Goal: Task Accomplishment & Management: Use online tool/utility

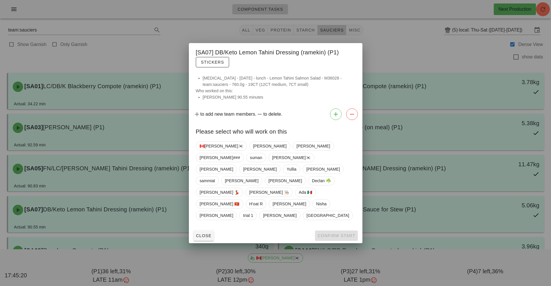
click at [474, 35] on div at bounding box center [275, 143] width 551 height 286
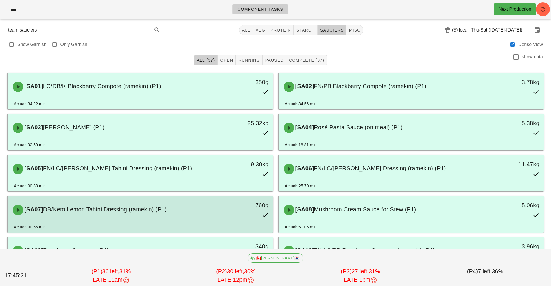
click at [195, 220] on div "[SA07] DB/Keto Lemon Tahini Dressing (ramekin) (P1) 760g" at bounding box center [140, 209] width 263 height 25
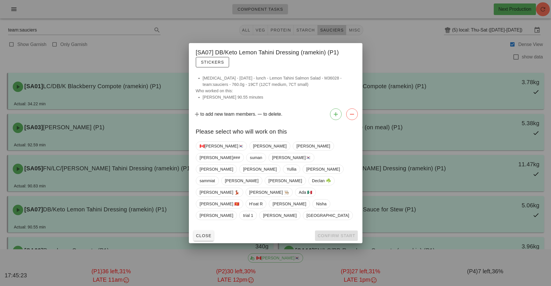
click at [432, 43] on div at bounding box center [275, 143] width 551 height 286
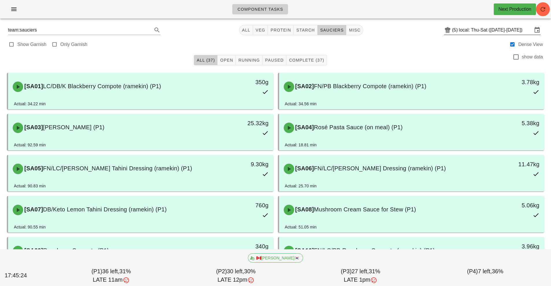
click at [462, 31] on input "local: Thu-Sat ([DATE]-[DATE])" at bounding box center [495, 29] width 73 height 9
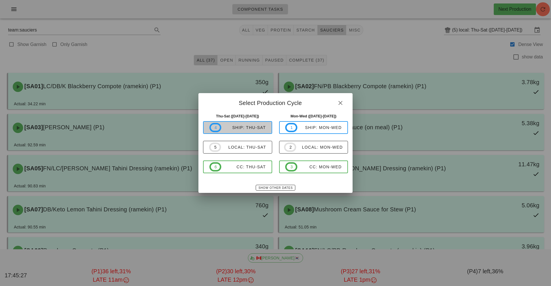
click at [251, 127] on div "ship: Thu-Sat" at bounding box center [243, 127] width 45 height 5
type input "ship: Thu-Sat ([DATE]-[DATE])"
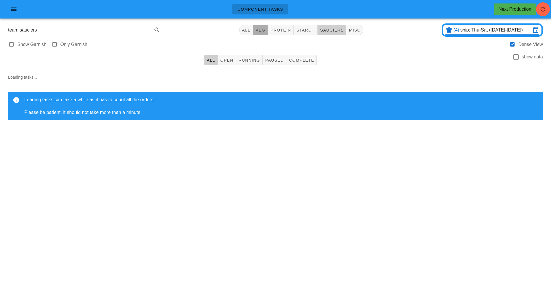
click at [265, 31] on span "veg" at bounding box center [260, 30] width 10 height 5
type input "team:veg"
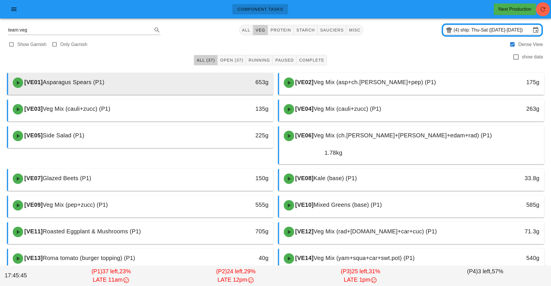
click at [177, 87] on div "[VE01] Asparagus Spears (P1)" at bounding box center [107, 82] width 197 height 17
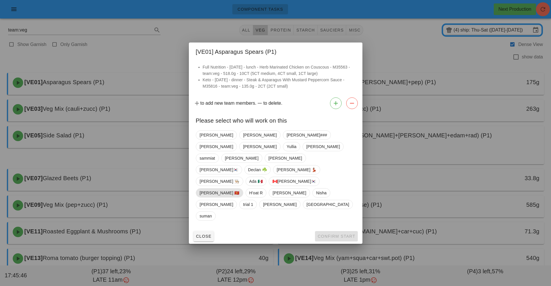
click at [239, 188] on span "[PERSON_NAME] 🇻🇳" at bounding box center [219, 192] width 40 height 9
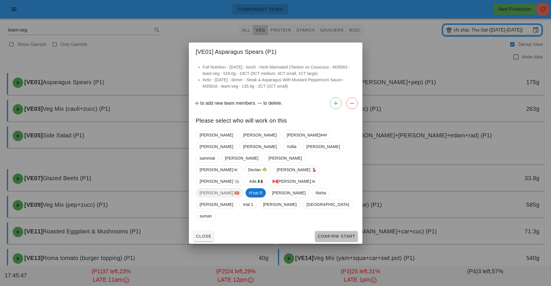
click at [341, 234] on span "Confirm Start" at bounding box center [336, 236] width 38 height 5
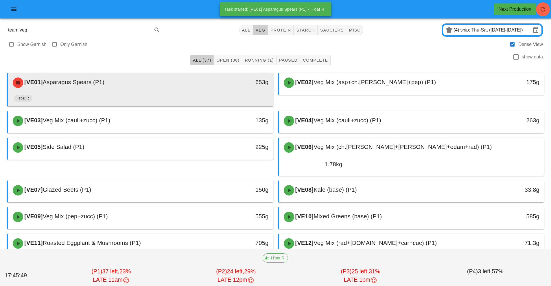
click at [176, 89] on div "[VE01] Asparagus Spears (P1)" at bounding box center [107, 82] width 197 height 17
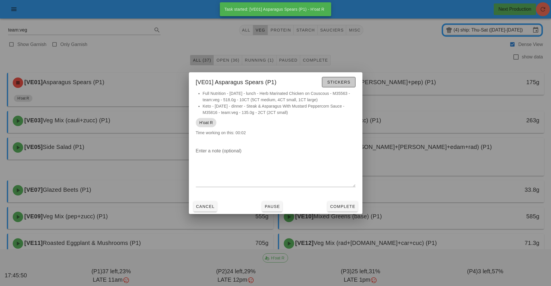
click at [342, 82] on span "Stickers" at bounding box center [338, 82] width 23 height 5
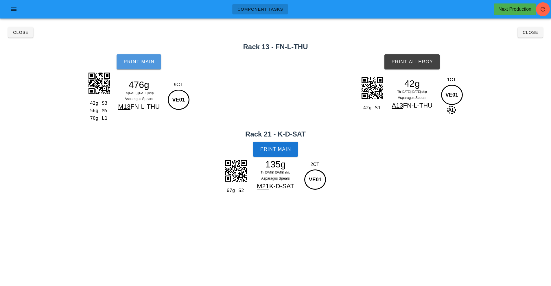
click at [140, 66] on button "Print Main" at bounding box center [138, 61] width 45 height 15
click at [417, 65] on button "Print Allergy" at bounding box center [411, 61] width 55 height 15
click at [283, 149] on span "Print Main" at bounding box center [275, 149] width 31 height 5
click at [535, 33] on span "Close" at bounding box center [530, 32] width 16 height 5
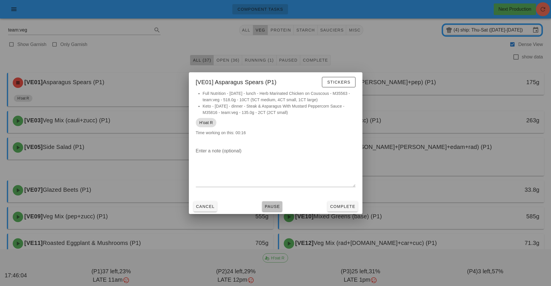
click at [274, 206] on span "Pause" at bounding box center [272, 206] width 16 height 5
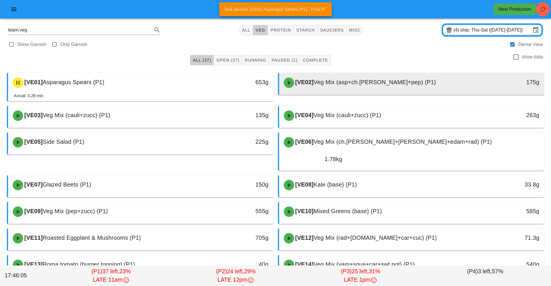
click at [345, 86] on div "[VE02] Veg Mix (asp+ch.[PERSON_NAME]+pep) (P1)" at bounding box center [378, 82] width 197 height 17
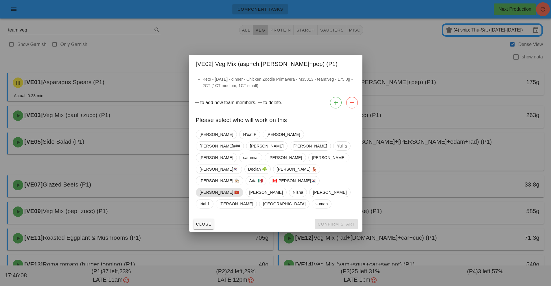
click at [239, 188] on span "[PERSON_NAME] 🇻🇳" at bounding box center [219, 192] width 40 height 9
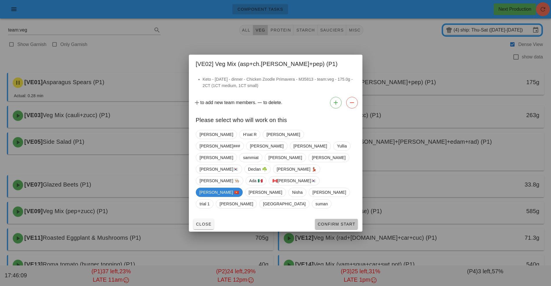
click at [339, 222] on span "Confirm Start" at bounding box center [336, 224] width 38 height 5
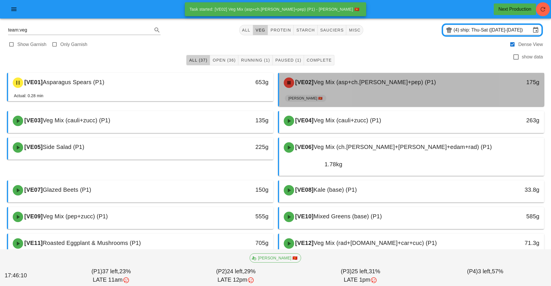
click at [358, 91] on div "[VE02] Veg Mix (asp+ch.[PERSON_NAME]+pep) (P1)" at bounding box center [378, 82] width 197 height 17
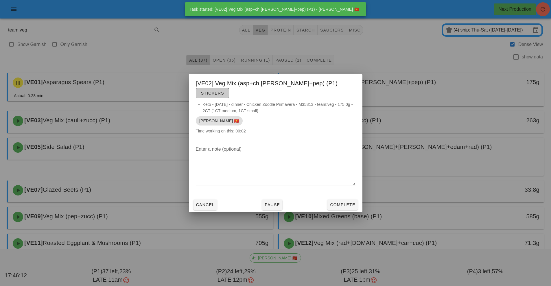
click at [224, 91] on span "Stickers" at bounding box center [212, 93] width 23 height 5
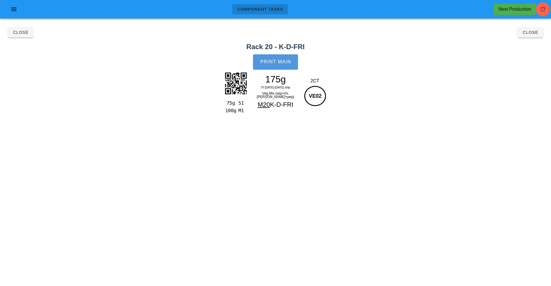
click at [286, 66] on button "Print Main" at bounding box center [275, 61] width 45 height 15
click at [530, 36] on button "Close" at bounding box center [529, 32] width 25 height 10
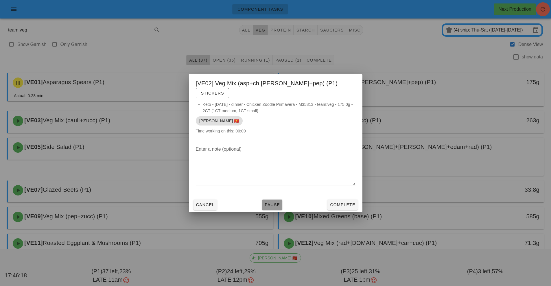
click at [274, 202] on span "Pause" at bounding box center [272, 204] width 16 height 5
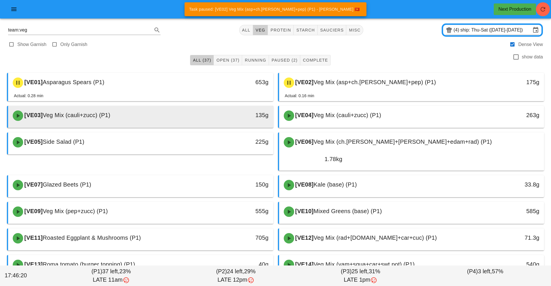
click at [186, 123] on div "[VE03] Veg Mix (cauli+zucc) (P1)" at bounding box center [107, 115] width 197 height 17
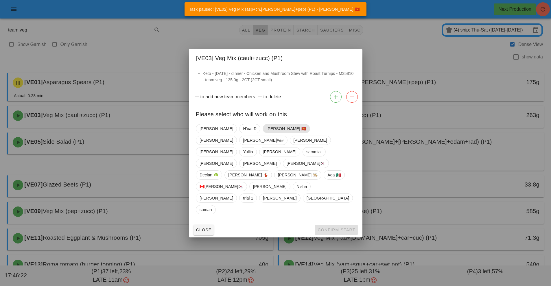
click at [266, 133] on span "[PERSON_NAME] 🇻🇳" at bounding box center [286, 128] width 40 height 9
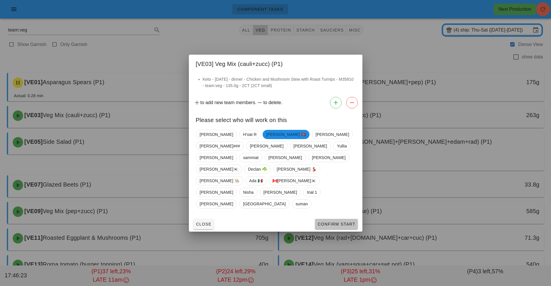
click at [335, 222] on span "Confirm Start" at bounding box center [336, 224] width 38 height 5
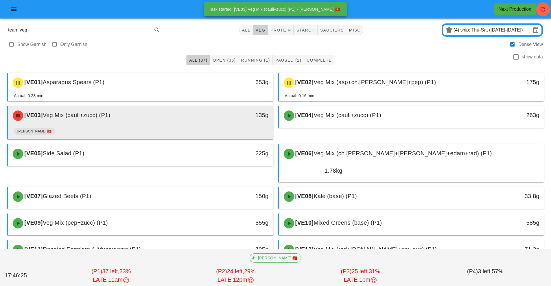
click at [209, 125] on div "[VE03] Veg Mix (cauli+zucc) (P1) 135g" at bounding box center [140, 116] width 265 height 20
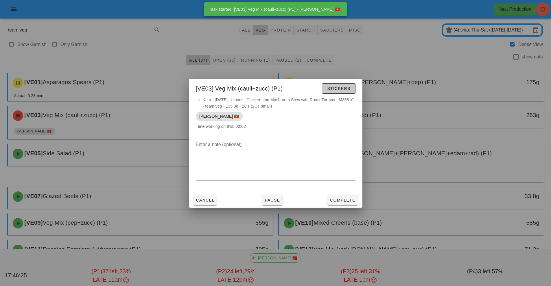
click at [340, 93] on button "Stickers" at bounding box center [338, 88] width 33 height 10
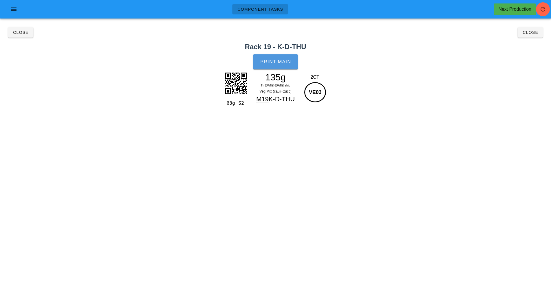
click at [283, 65] on button "Print Main" at bounding box center [275, 61] width 45 height 15
click at [530, 35] on button "Close" at bounding box center [529, 32] width 25 height 10
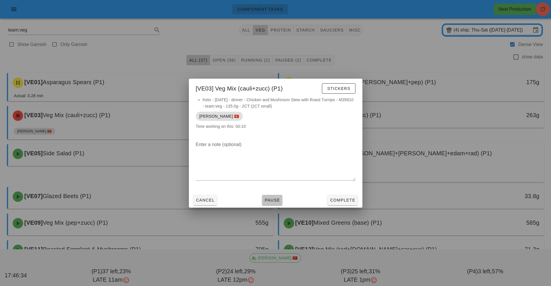
click at [272, 202] on span "Pause" at bounding box center [272, 200] width 16 height 5
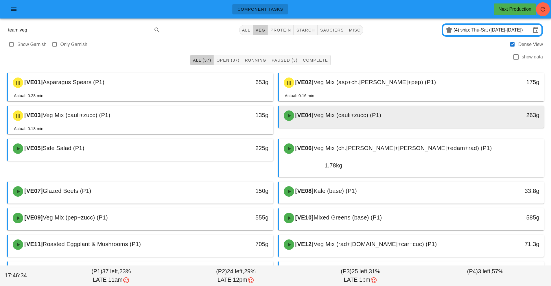
click at [359, 120] on div "[VE04] Veg Mix (cauli+zucc) (P1)" at bounding box center [378, 115] width 197 height 17
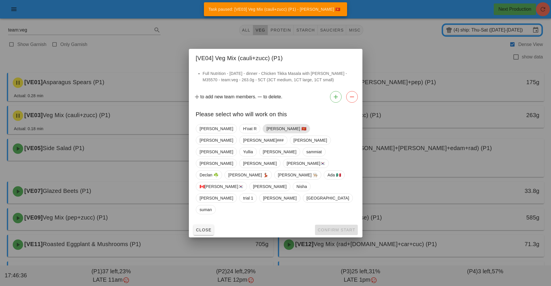
click at [266, 133] on span "[PERSON_NAME] 🇻🇳" at bounding box center [286, 128] width 40 height 9
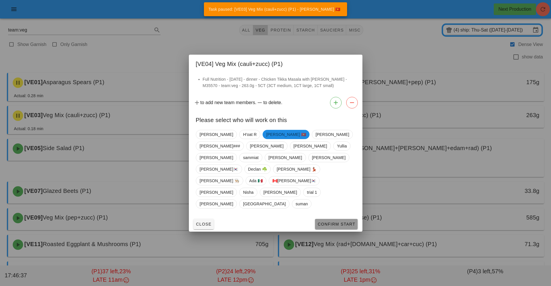
click at [339, 219] on button "Confirm Start" at bounding box center [336, 224] width 42 height 10
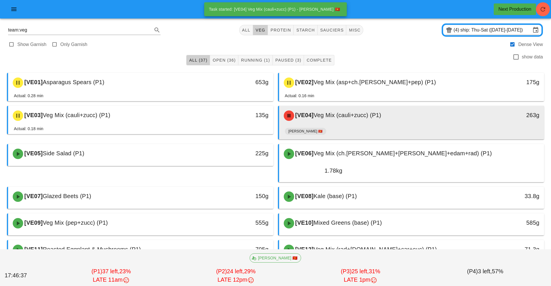
click at [355, 122] on div "[VE04] Veg Mix (cauli+zucc) (P1)" at bounding box center [378, 115] width 197 height 17
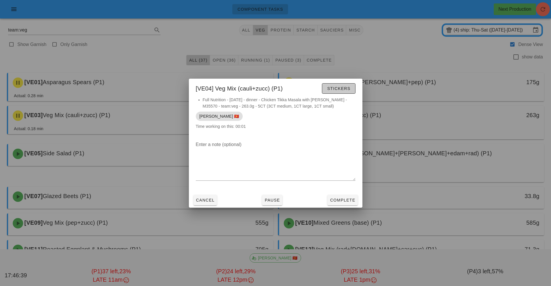
click at [343, 92] on button "Stickers" at bounding box center [338, 88] width 33 height 10
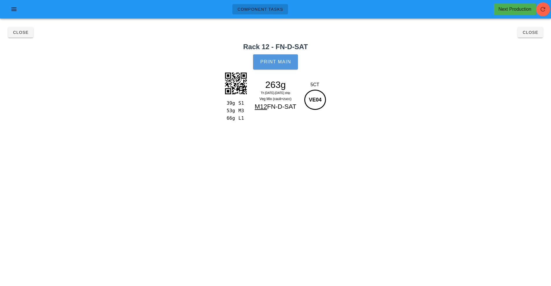
click at [283, 62] on span "Print Main" at bounding box center [275, 61] width 31 height 5
click at [532, 33] on span "Close" at bounding box center [530, 32] width 16 height 5
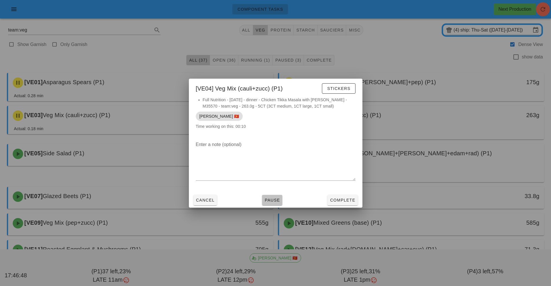
click at [275, 203] on button "Pause" at bounding box center [272, 200] width 20 height 10
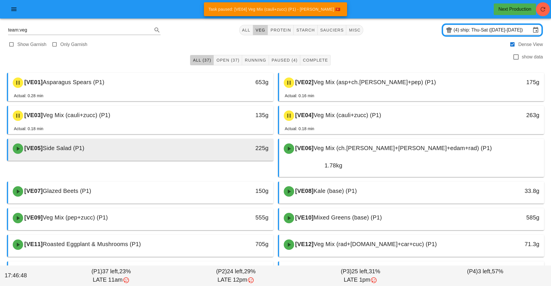
click at [159, 160] on div at bounding box center [141, 159] width 254 height 2
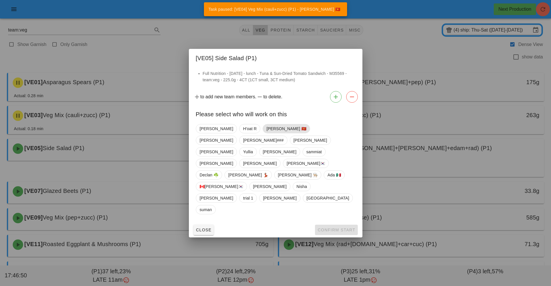
click at [262, 133] on span "[PERSON_NAME] 🇻🇳" at bounding box center [285, 128] width 47 height 9
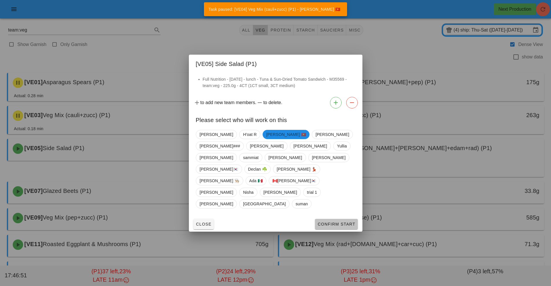
click at [343, 219] on button "Confirm Start" at bounding box center [336, 224] width 42 height 10
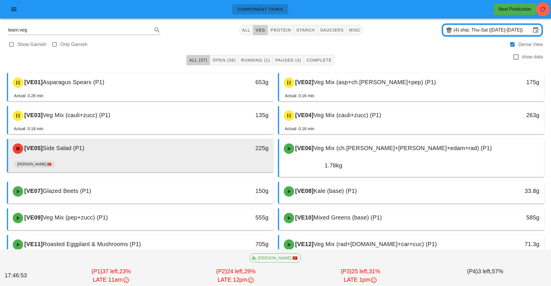
click at [177, 150] on div "[VE05] Side Salad (P1)" at bounding box center [107, 148] width 197 height 17
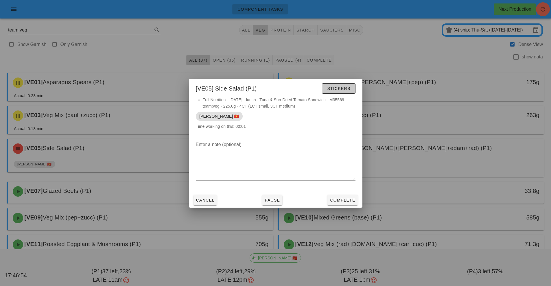
click at [349, 91] on button "Stickers" at bounding box center [338, 88] width 33 height 10
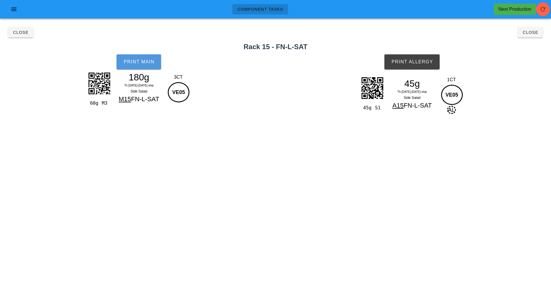
click at [136, 62] on span "Print Main" at bounding box center [138, 61] width 31 height 5
click at [417, 63] on span "Print Allergy" at bounding box center [412, 61] width 42 height 5
click at [532, 36] on button "Close" at bounding box center [529, 32] width 25 height 10
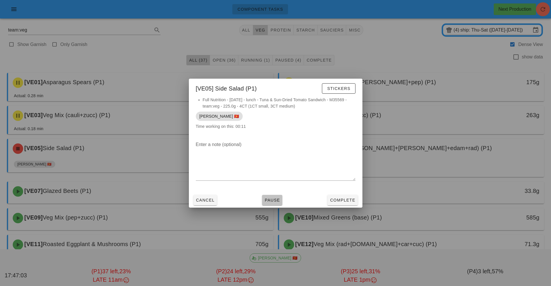
click at [273, 200] on span "Pause" at bounding box center [272, 200] width 16 height 5
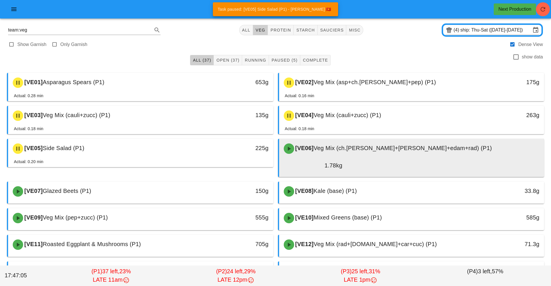
click at [337, 151] on span "Veg Mix (ch.[PERSON_NAME]+[PERSON_NAME]+edam+rad) (P1)" at bounding box center [402, 148] width 178 height 6
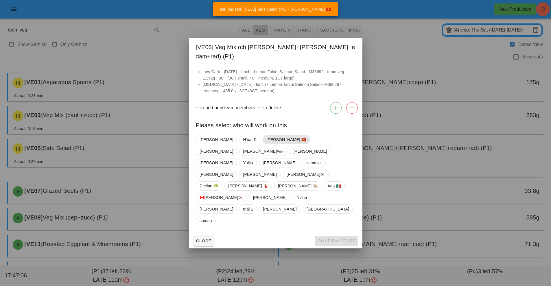
click at [266, 144] on span "[PERSON_NAME] 🇻🇳" at bounding box center [286, 139] width 40 height 9
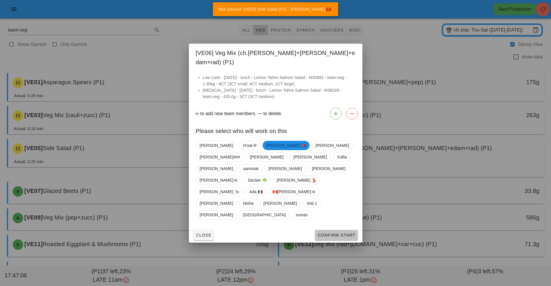
click at [341, 230] on button "Confirm Start" at bounding box center [336, 235] width 42 height 10
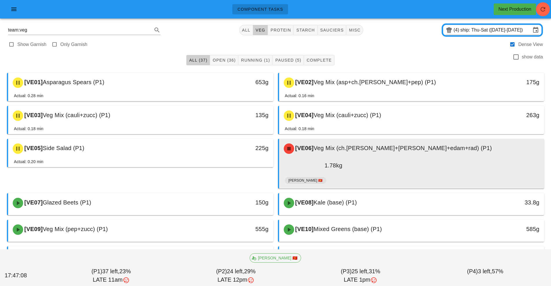
click at [337, 152] on div "[VE06] Veg Mix (ch.[PERSON_NAME]+[PERSON_NAME]+edam+rad) (P1)" at bounding box center [411, 148] width 263 height 17
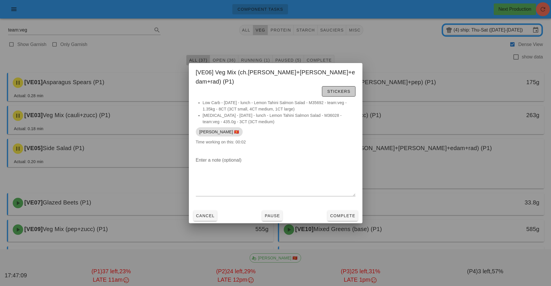
click at [341, 89] on span "Stickers" at bounding box center [338, 91] width 23 height 5
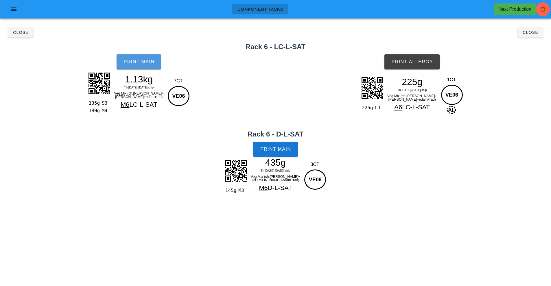
click at [149, 66] on button "Print Main" at bounding box center [138, 61] width 45 height 15
click at [413, 63] on span "Print Allergy" at bounding box center [412, 61] width 42 height 5
click at [275, 150] on span "Print Main" at bounding box center [275, 149] width 31 height 5
click at [533, 33] on span "Close" at bounding box center [530, 32] width 16 height 5
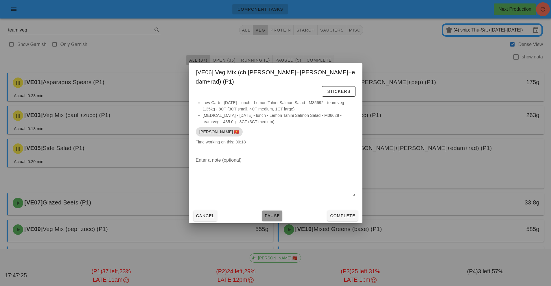
click at [271, 213] on span "Pause" at bounding box center [272, 215] width 16 height 5
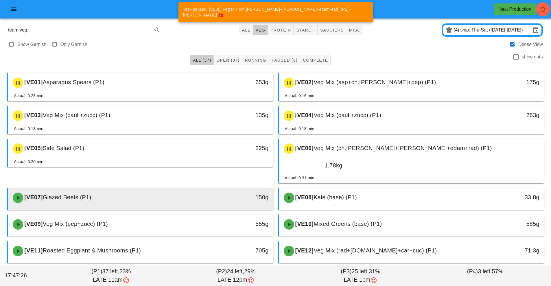
click at [190, 208] on div at bounding box center [141, 209] width 254 height 2
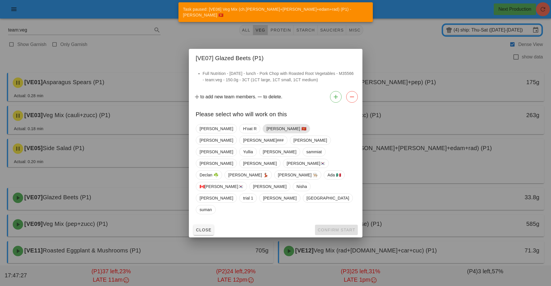
click at [266, 133] on span "[PERSON_NAME] 🇻🇳" at bounding box center [286, 128] width 40 height 9
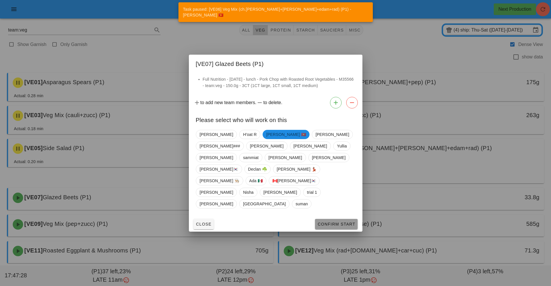
click at [335, 222] on span "Confirm Start" at bounding box center [336, 224] width 38 height 5
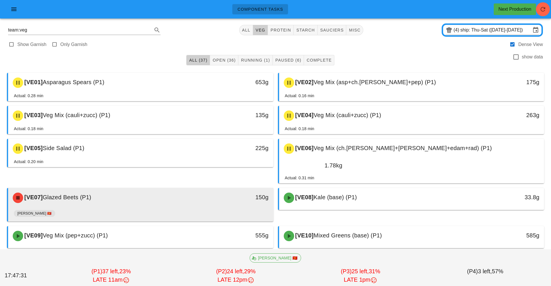
click at [214, 208] on div "[PERSON_NAME] 🇻🇳" at bounding box center [141, 215] width 254 height 14
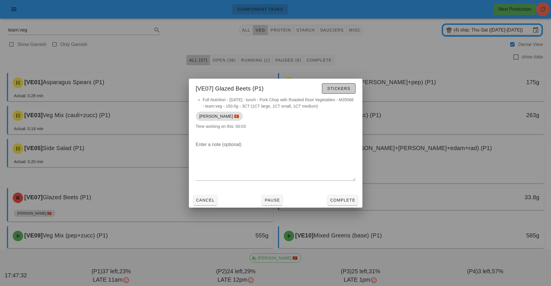
click at [335, 90] on span "Stickers" at bounding box center [338, 88] width 23 height 5
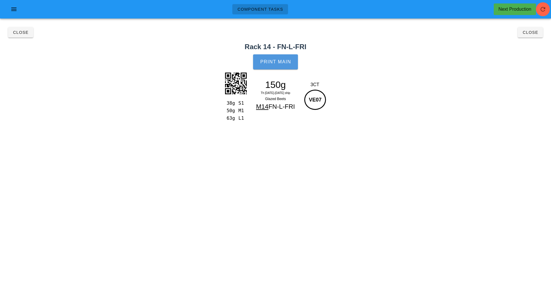
click at [284, 58] on button "Print Main" at bounding box center [275, 61] width 45 height 15
click at [528, 34] on span "Close" at bounding box center [530, 32] width 16 height 5
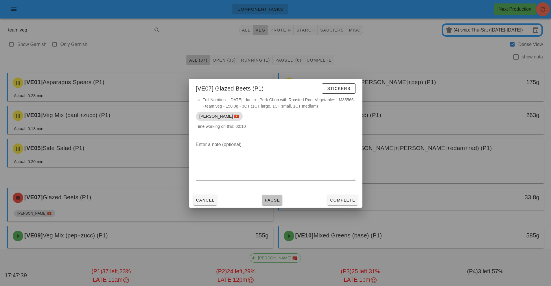
click at [273, 200] on span "Pause" at bounding box center [272, 200] width 16 height 5
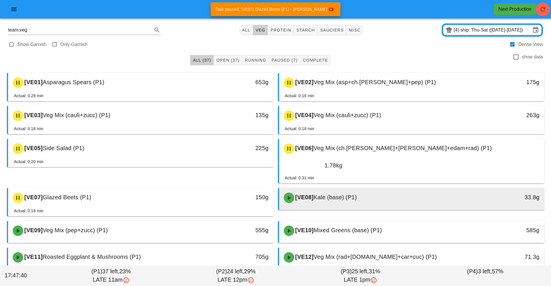
click at [352, 194] on span "Kale (base) (P1)" at bounding box center [334, 197] width 43 height 6
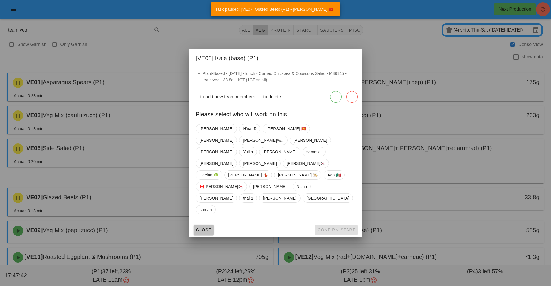
click at [205, 227] on span "Close" at bounding box center [204, 229] width 16 height 5
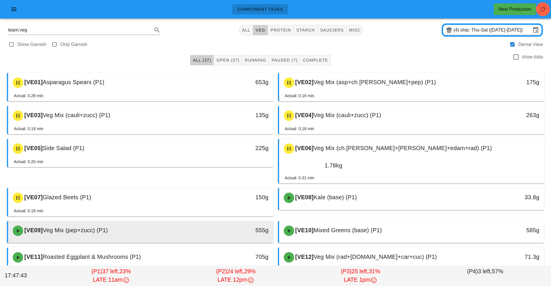
click at [186, 241] on div at bounding box center [141, 242] width 254 height 2
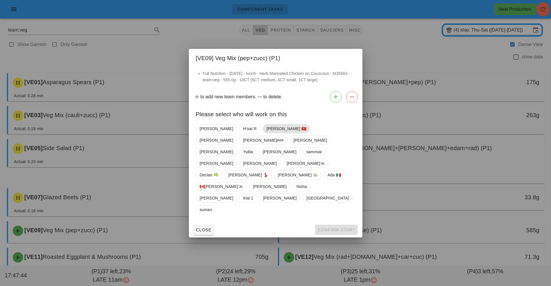
click at [266, 133] on span "[PERSON_NAME] 🇻🇳" at bounding box center [286, 128] width 40 height 9
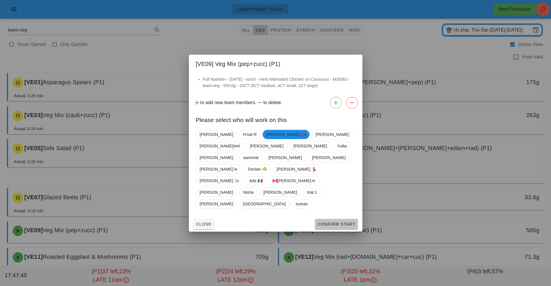
click at [334, 219] on button "Confirm Start" at bounding box center [336, 224] width 42 height 10
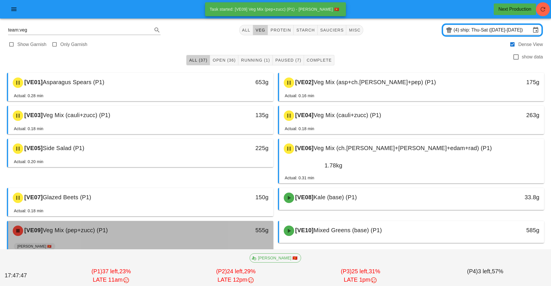
click at [204, 222] on div "[VE09] Veg Mix (pep+zucc) (P1)" at bounding box center [107, 230] width 197 height 17
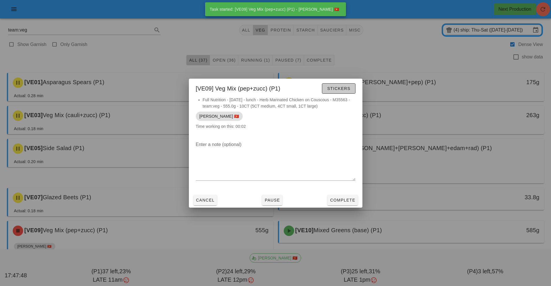
click at [338, 89] on span "Stickers" at bounding box center [338, 88] width 23 height 5
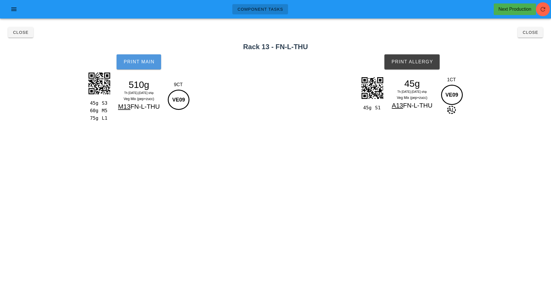
click at [143, 68] on button "Print Main" at bounding box center [138, 61] width 45 height 15
click at [415, 67] on button "Print Allergy" at bounding box center [411, 61] width 55 height 15
click at [532, 33] on span "Close" at bounding box center [530, 32] width 16 height 5
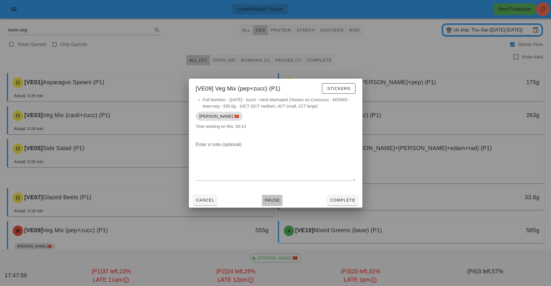
click at [274, 203] on button "Pause" at bounding box center [272, 200] width 20 height 10
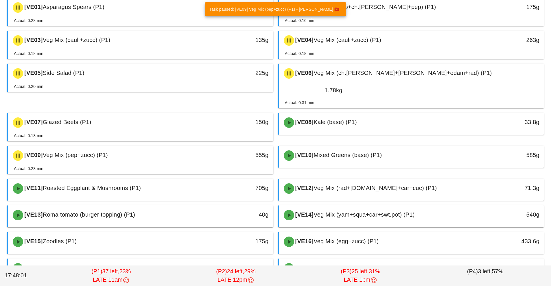
scroll to position [99, 0]
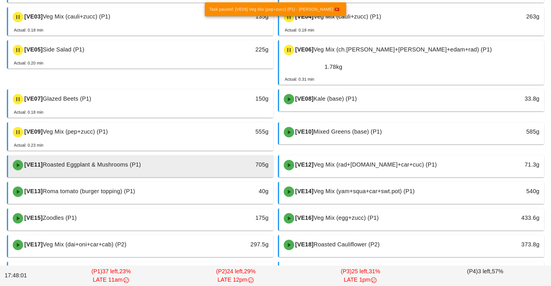
click at [199, 156] on div "[VE11] Roasted Eggplant & Mushrooms (P1)" at bounding box center [107, 164] width 197 height 17
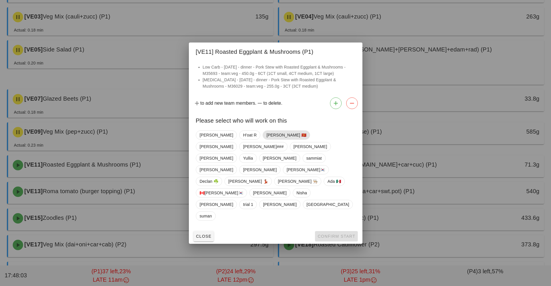
click at [266, 139] on span "[PERSON_NAME] 🇻🇳" at bounding box center [286, 135] width 40 height 9
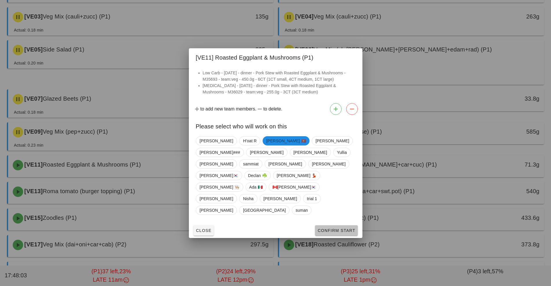
click at [332, 225] on button "Confirm Start" at bounding box center [336, 230] width 42 height 10
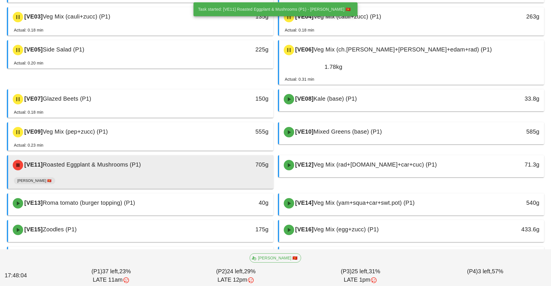
click at [177, 158] on div "[VE11] Roasted Eggplant & Mushrooms (P1) 705g" at bounding box center [140, 165] width 265 height 20
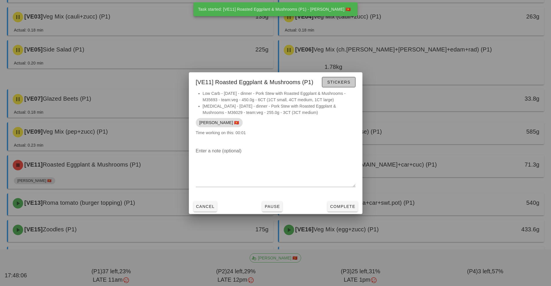
click at [342, 82] on span "Stickers" at bounding box center [338, 82] width 23 height 5
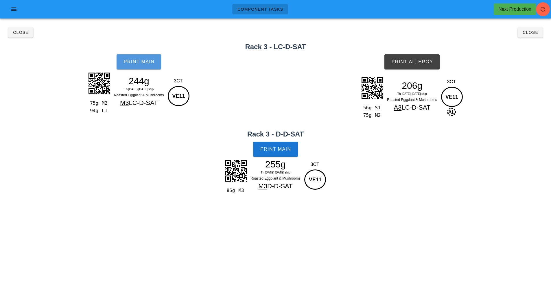
click at [141, 68] on button "Print Main" at bounding box center [138, 61] width 45 height 15
click at [415, 63] on span "Print Allergy" at bounding box center [412, 61] width 42 height 5
click at [285, 149] on span "Print Main" at bounding box center [275, 149] width 31 height 5
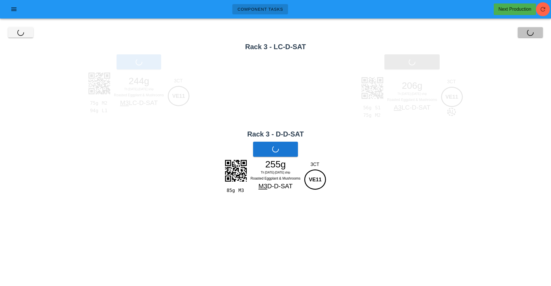
click at [533, 33] on span "Close" at bounding box center [530, 32] width 16 height 5
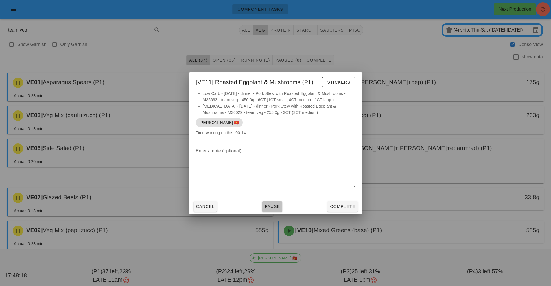
click at [272, 206] on span "Pause" at bounding box center [272, 206] width 16 height 5
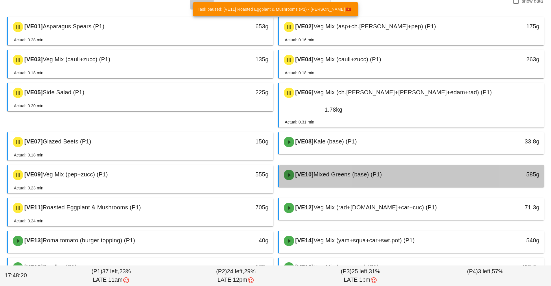
scroll to position [58, 0]
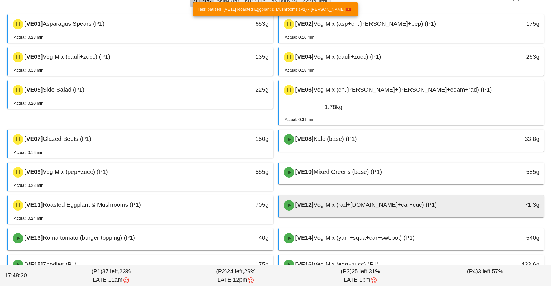
click at [379, 197] on div "[VE12] Veg Mix (rad+[DOMAIN_NAME]+car+cuc) (P1)" at bounding box center [378, 205] width 197 height 17
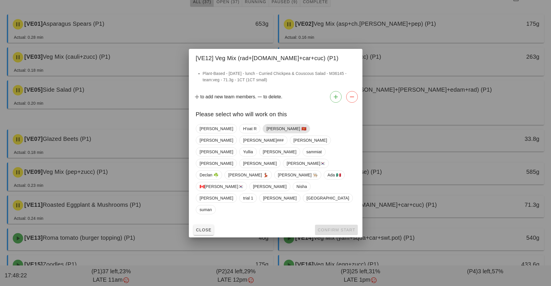
click at [266, 133] on span "[PERSON_NAME] 🇻🇳" at bounding box center [286, 128] width 40 height 9
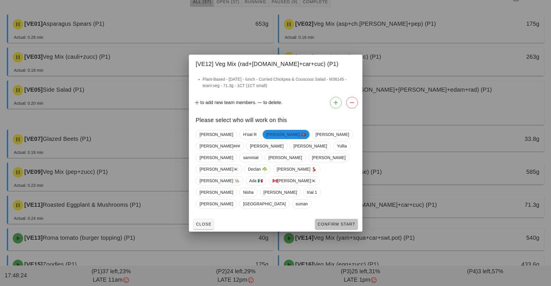
click at [335, 222] on span "Confirm Start" at bounding box center [336, 224] width 38 height 5
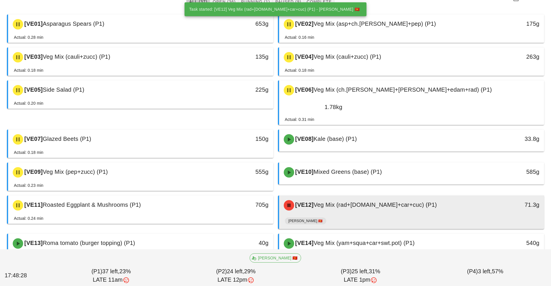
click at [367, 199] on div "[VE12] Veg Mix (rad+[DOMAIN_NAME]+car+cuc) (P1) 71.3g" at bounding box center [411, 205] width 265 height 20
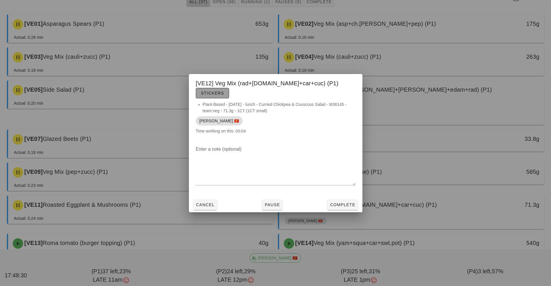
click at [224, 91] on span "Stickers" at bounding box center [212, 93] width 23 height 5
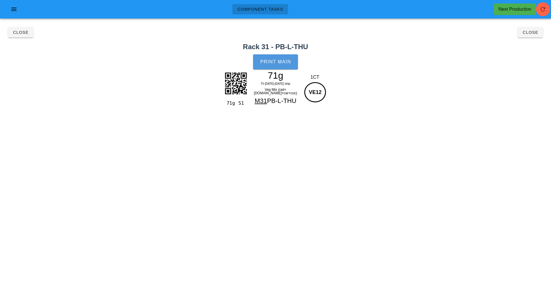
click at [282, 61] on span "Print Main" at bounding box center [275, 61] width 31 height 5
click at [529, 35] on button "Close" at bounding box center [529, 32] width 25 height 10
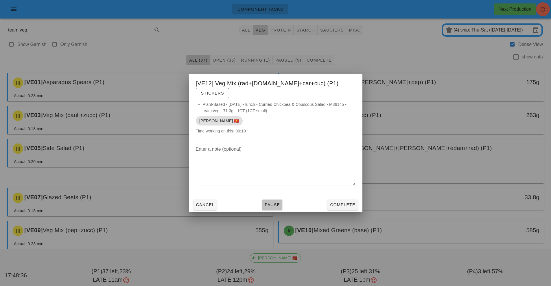
click at [274, 203] on button "Pause" at bounding box center [272, 204] width 20 height 10
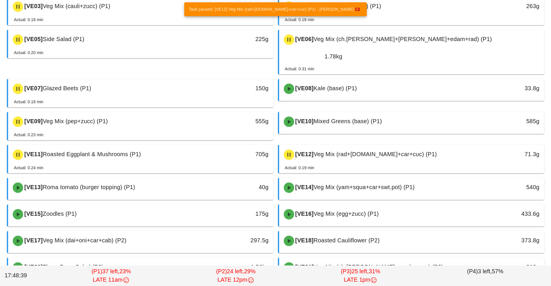
scroll to position [109, 0]
